Goal: Communication & Community: Answer question/provide support

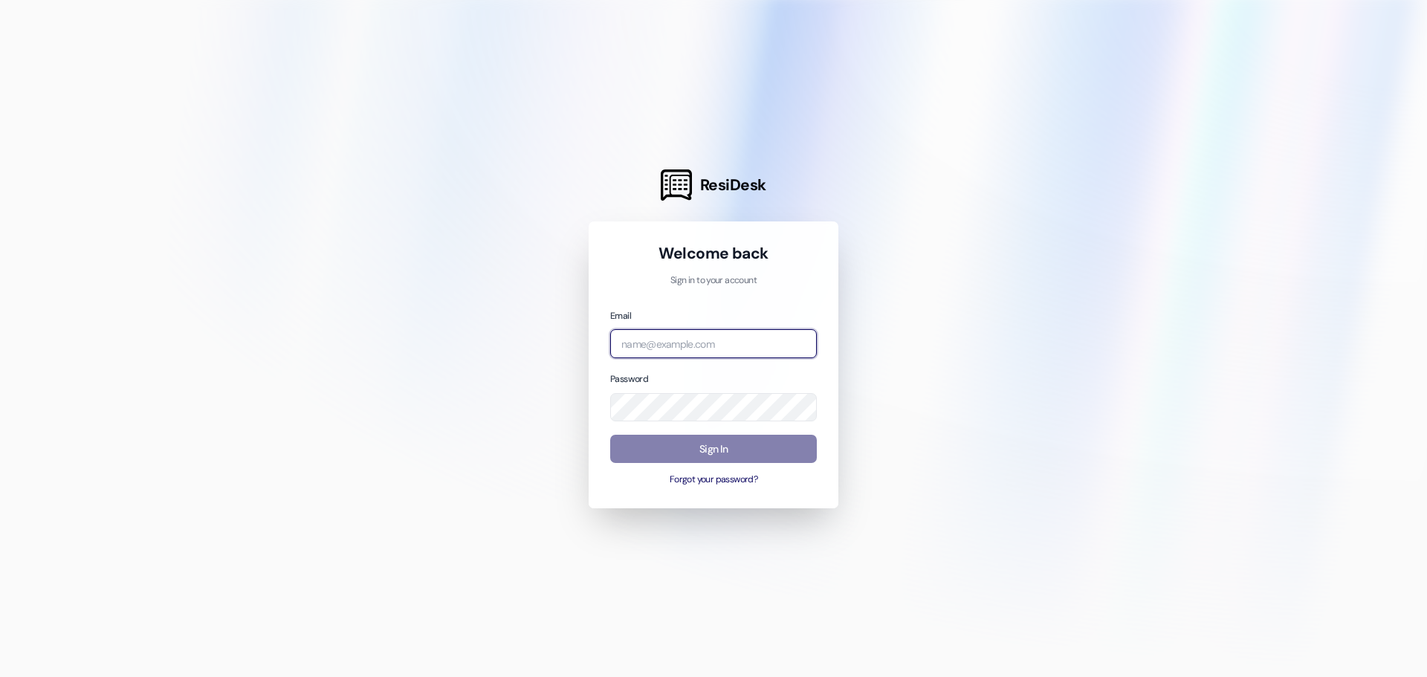
click at [645, 355] on input "email" at bounding box center [713, 343] width 207 height 29
type input "[PERSON_NAME][EMAIL_ADDRESS][PERSON_NAME][DOMAIN_NAME]"
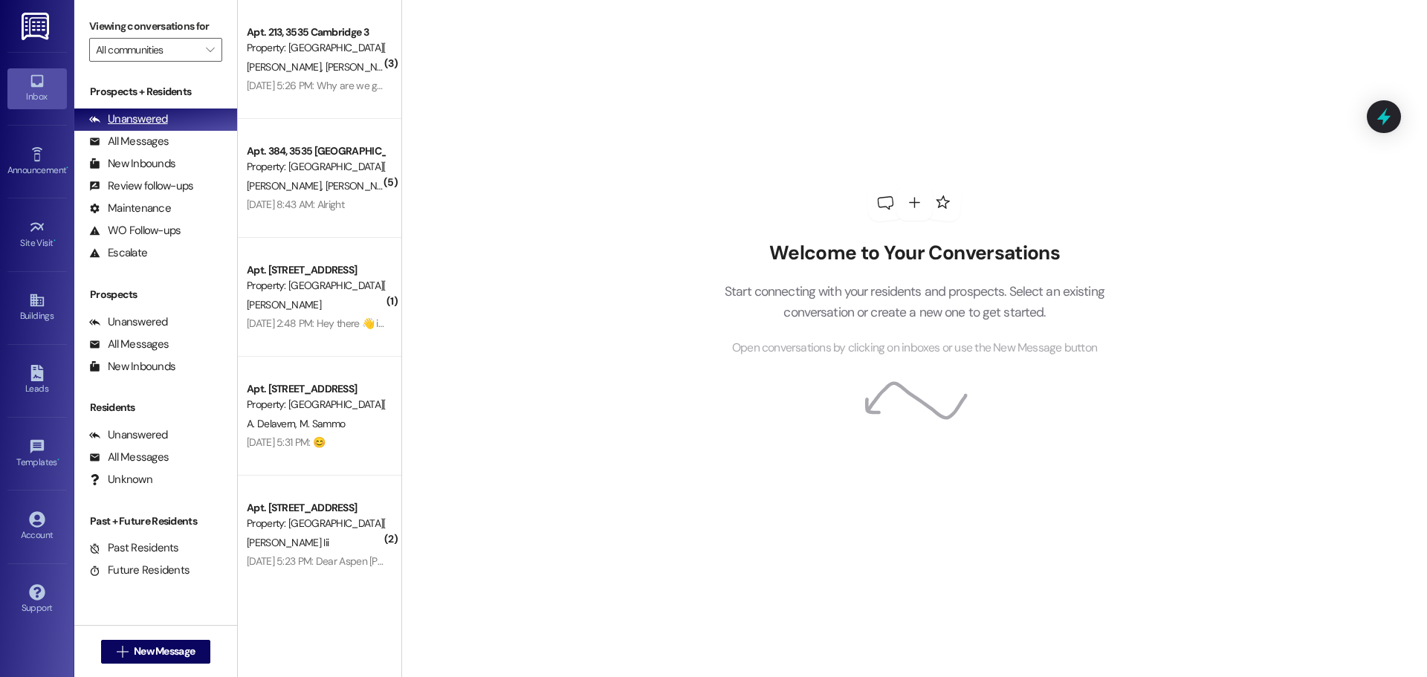
click at [125, 111] on div "Unanswered" at bounding box center [128, 119] width 79 height 16
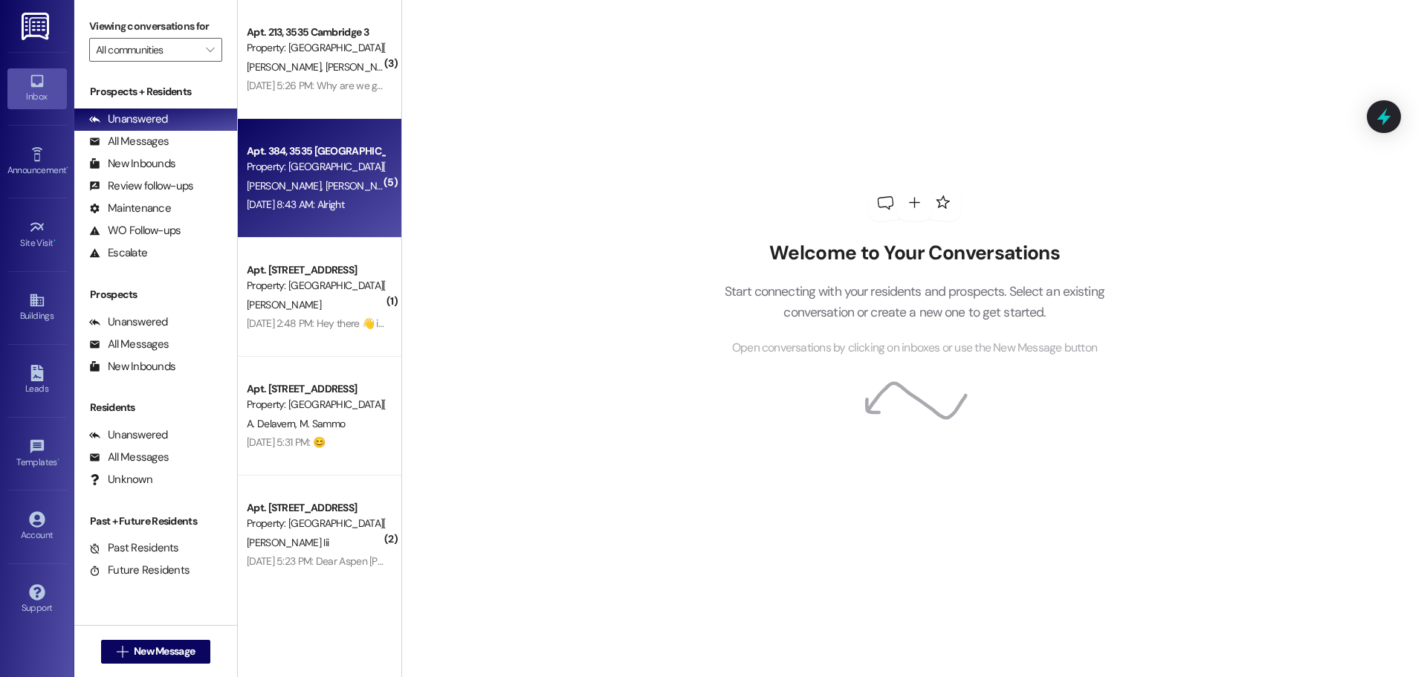
click at [323, 177] on div "[PERSON_NAME] [PERSON_NAME]" at bounding box center [315, 186] width 140 height 19
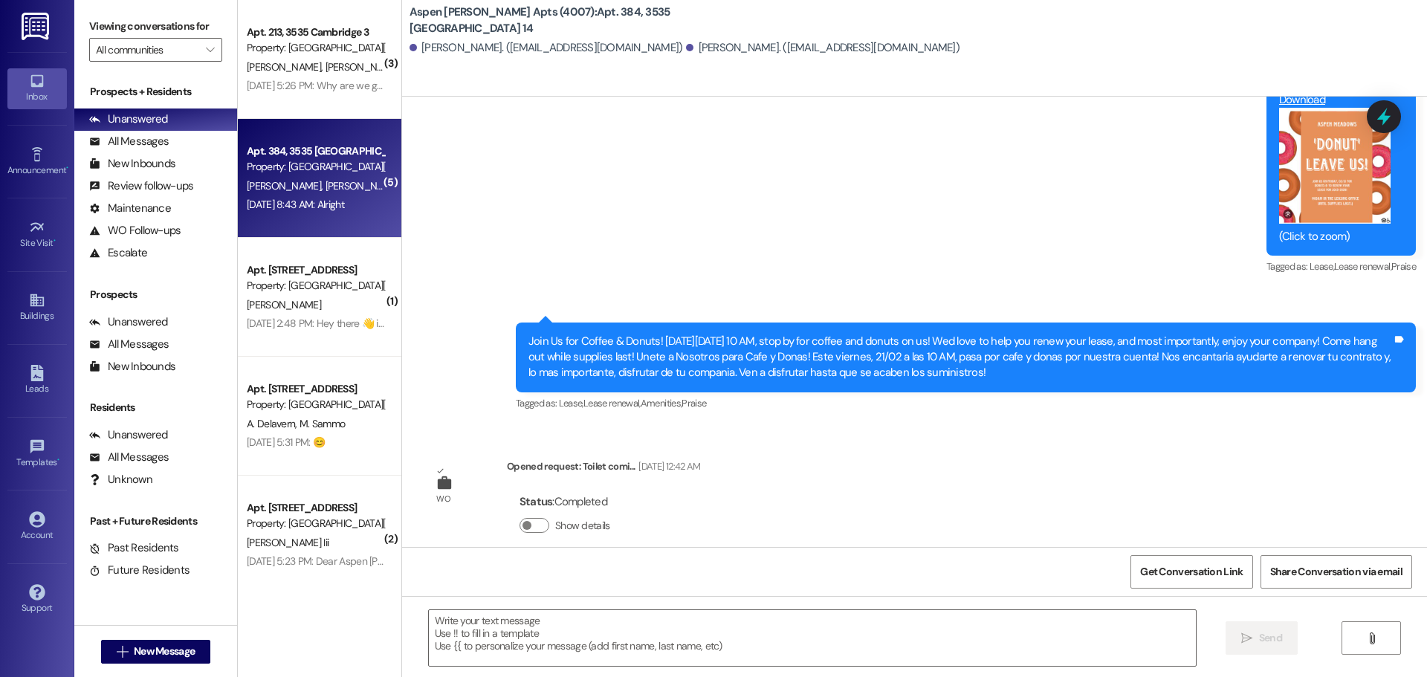
scroll to position [6567, 0]
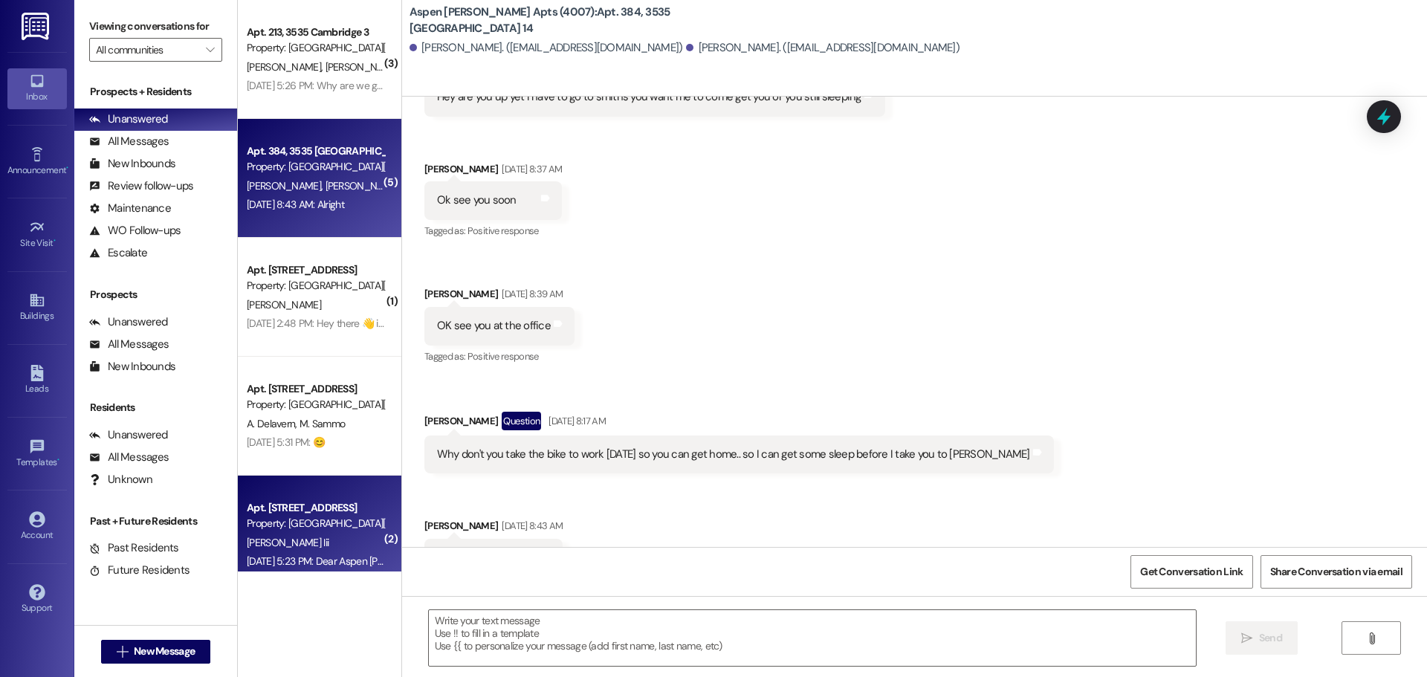
click at [300, 508] on div "Apt. [STREET_ADDRESS]" at bounding box center [316, 508] width 138 height 16
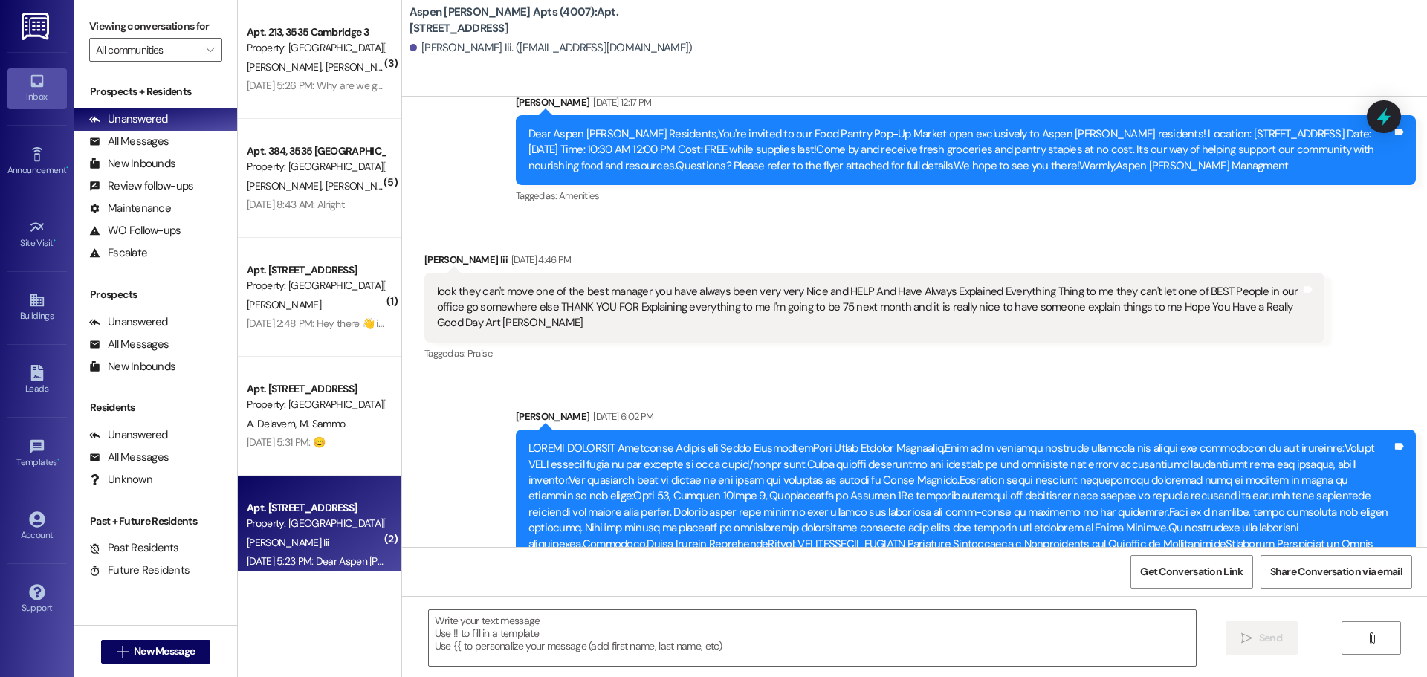
scroll to position [13164, 0]
